Goal: Task Accomplishment & Management: Complete application form

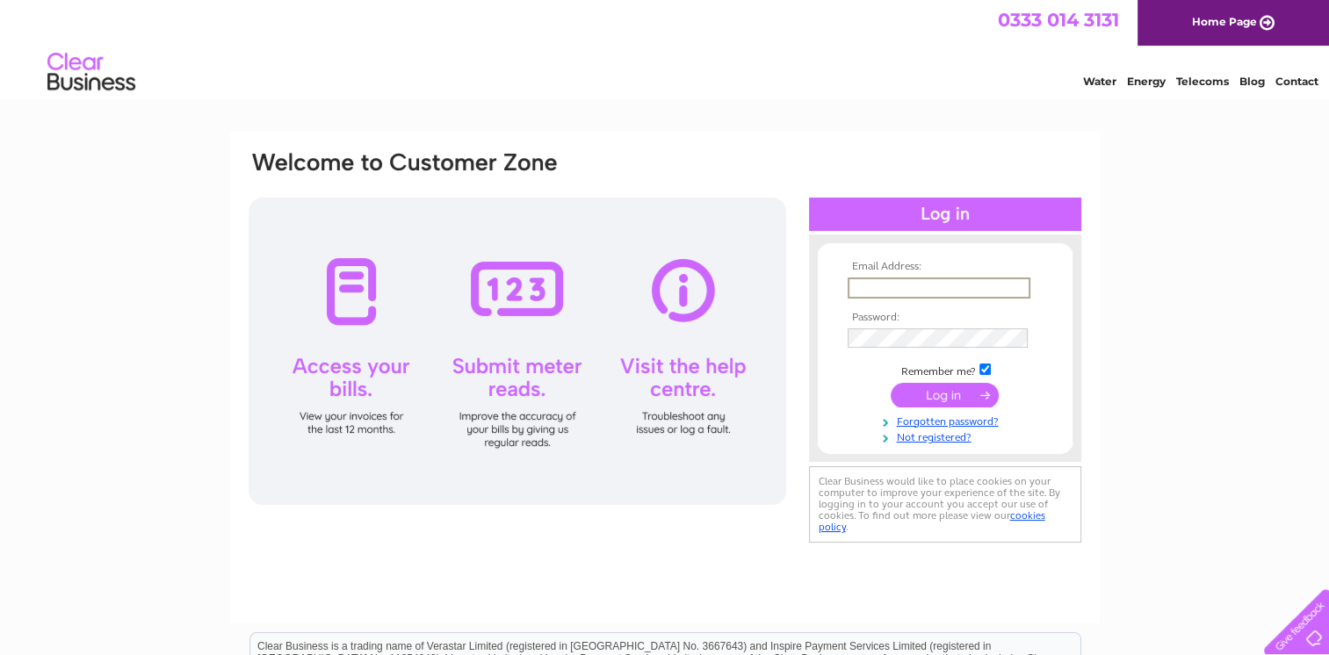
click at [893, 285] on input "text" at bounding box center [939, 288] width 183 height 21
type input "[EMAIL_ADDRESS][DOMAIN_NAME]"
click at [974, 421] on link "Forgotten password?" at bounding box center [947, 419] width 199 height 17
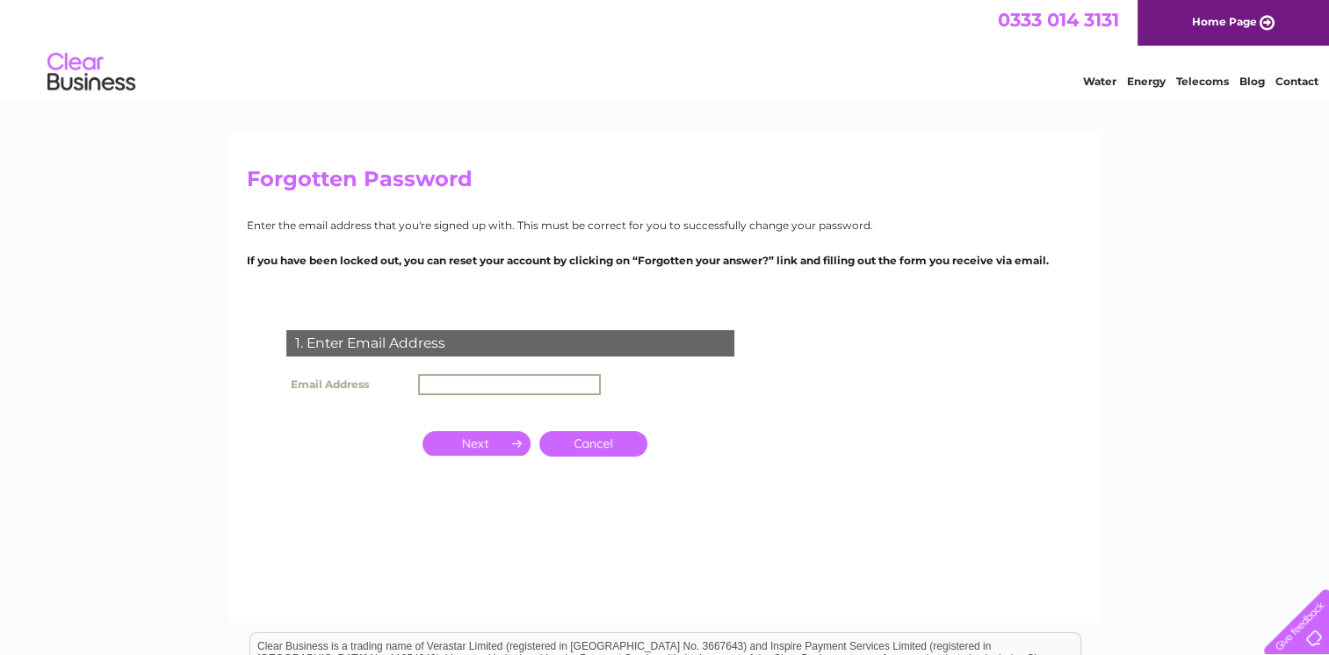
click at [439, 381] on input "text" at bounding box center [509, 384] width 183 height 21
type input "barkingstationparade@hotmail.com"
click at [486, 441] on input "button" at bounding box center [477, 442] width 108 height 25
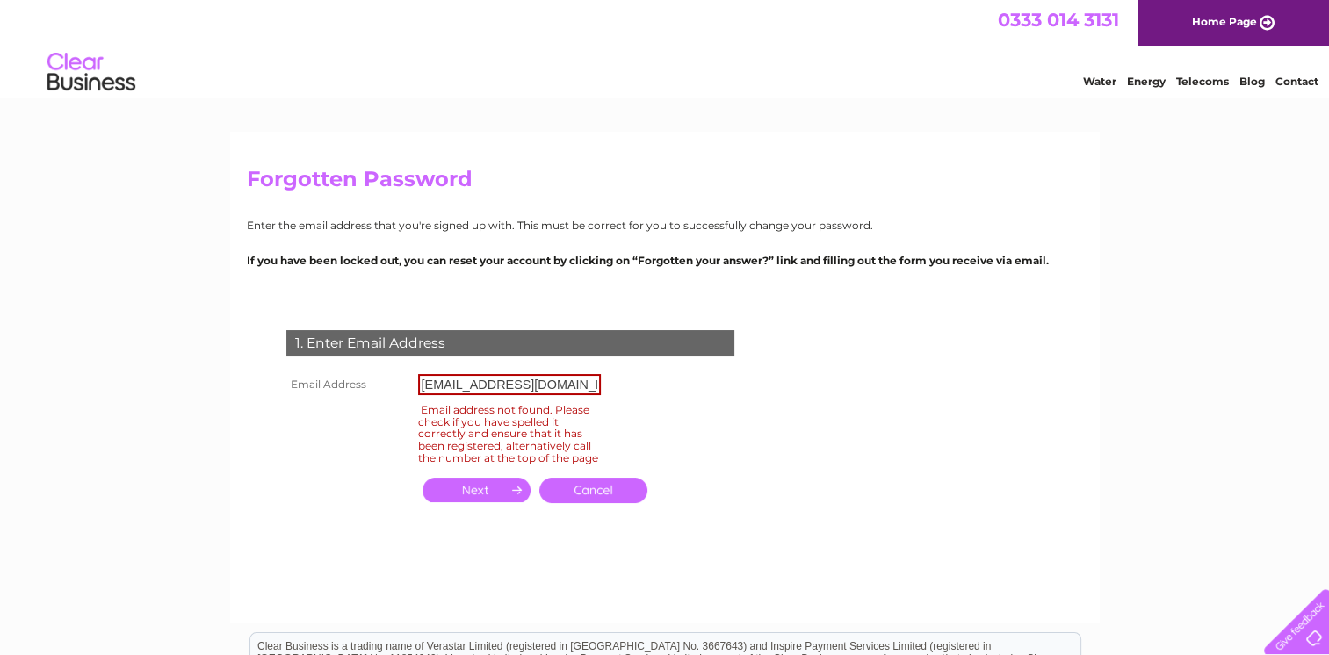
click at [603, 502] on link "Cancel" at bounding box center [593, 490] width 108 height 25
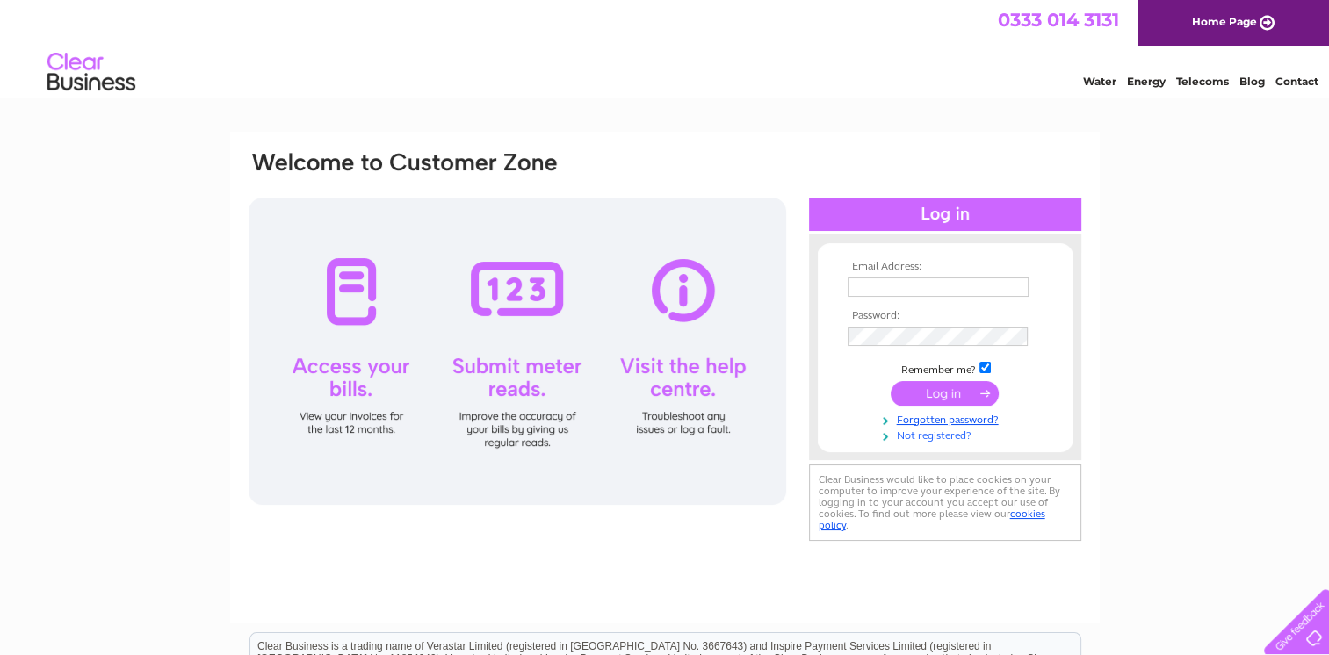
click at [943, 437] on link "Not registered?" at bounding box center [947, 434] width 199 height 17
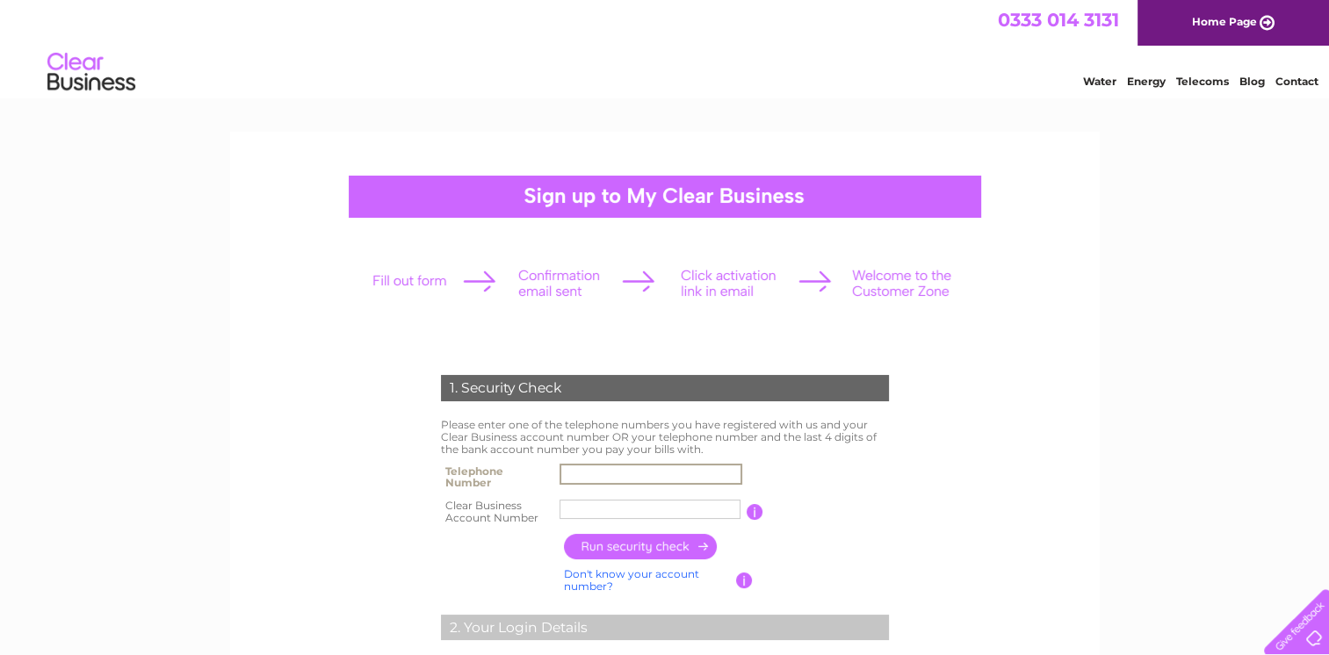
click at [622, 473] on input "text" at bounding box center [651, 474] width 183 height 21
type input "02046182604"
click at [582, 504] on input "text" at bounding box center [650, 509] width 181 height 19
